Goal: Transaction & Acquisition: Subscribe to service/newsletter

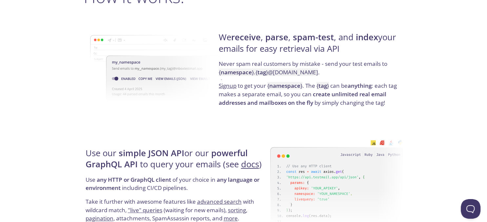
scroll to position [520, 0]
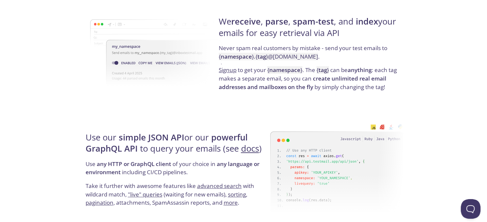
click at [230, 72] on link "Signup" at bounding box center [228, 70] width 18 height 8
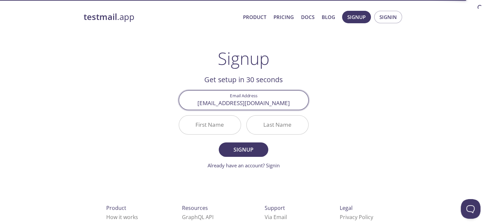
type input "[EMAIL_ADDRESS][DOMAIN_NAME]"
click at [205, 120] on input "First Name" at bounding box center [210, 125] width 62 height 19
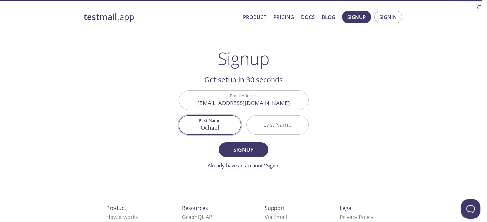
type input "Ochael"
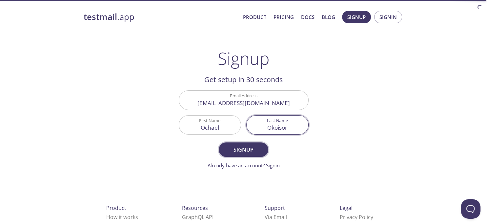
type input "Okoisor"
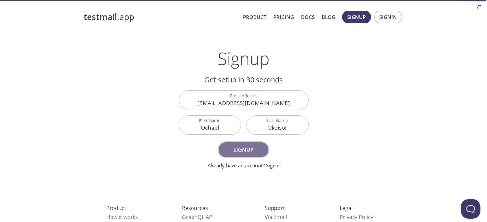
click at [248, 147] on span "Signup" at bounding box center [243, 149] width 35 height 9
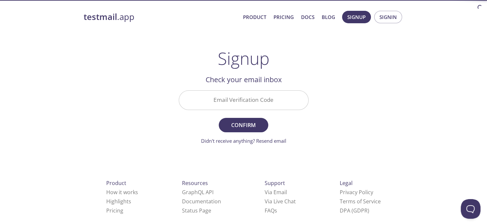
click at [231, 98] on input "Email Verification Code" at bounding box center [243, 100] width 129 height 19
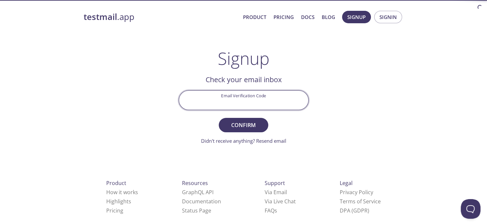
click at [220, 96] on input "Email Verification Code" at bounding box center [243, 100] width 129 height 19
type input "KFQS2FH"
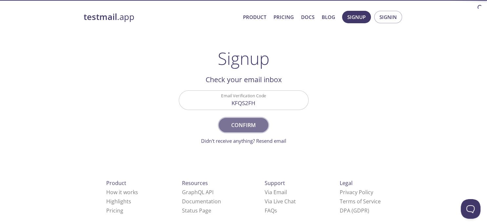
click at [253, 123] on span "Confirm" at bounding box center [243, 125] width 35 height 9
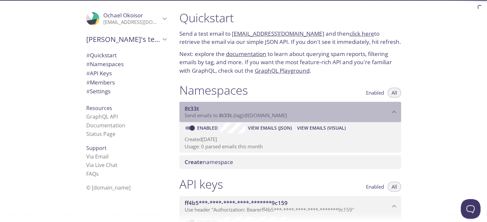
click at [204, 109] on span "8t33t" at bounding box center [287, 108] width 205 height 7
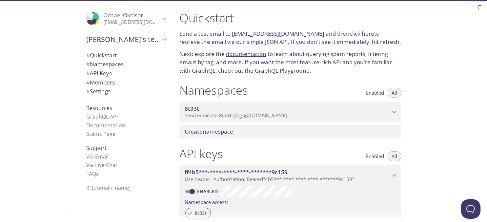
click at [204, 109] on span "8t33t" at bounding box center [287, 108] width 205 height 7
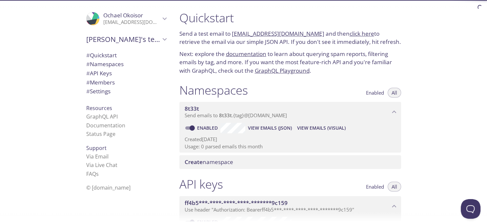
click at [311, 37] on link "[EMAIL_ADDRESS][DOMAIN_NAME]" at bounding box center [278, 34] width 93 height 8
drag, startPoint x: 312, startPoint y: 36, endPoint x: 232, endPoint y: 35, distance: 79.4
click at [232, 35] on p "Send a test email to [EMAIL_ADDRESS][DOMAIN_NAME] and then click here to retrie…" at bounding box center [290, 38] width 222 height 17
copy p "[EMAIL_ADDRESS][DOMAIN_NAME]"
